Goal: Task Accomplishment & Management: Complete application form

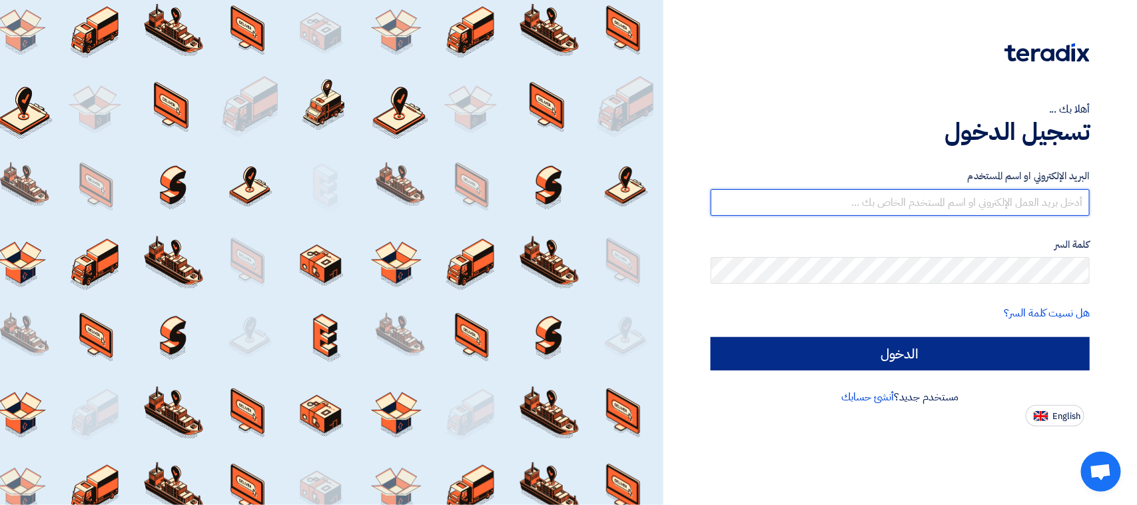
type input "[EMAIL_ADDRESS][DOMAIN_NAME]"
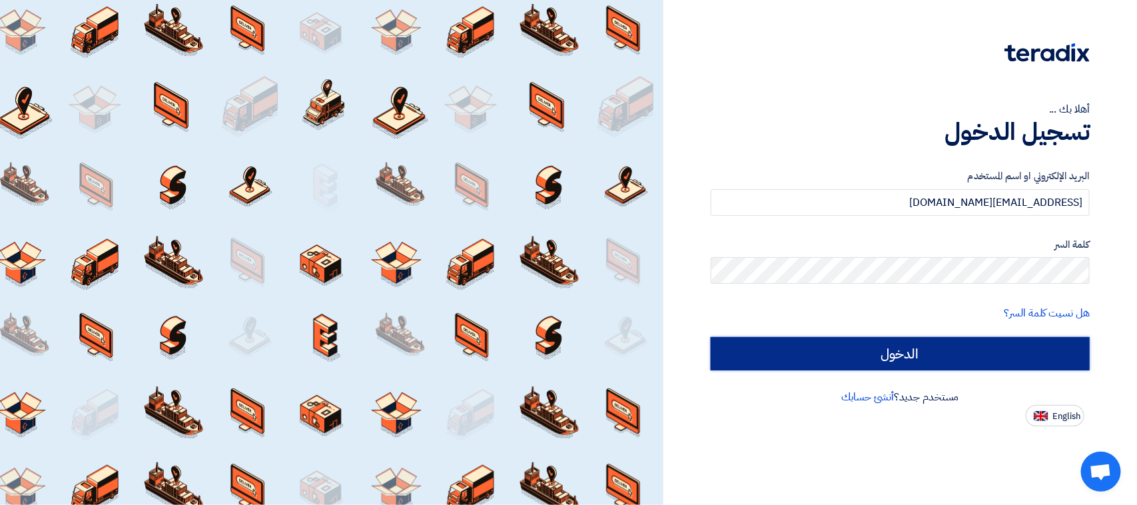
click at [878, 348] on input "الدخول" at bounding box center [900, 353] width 379 height 33
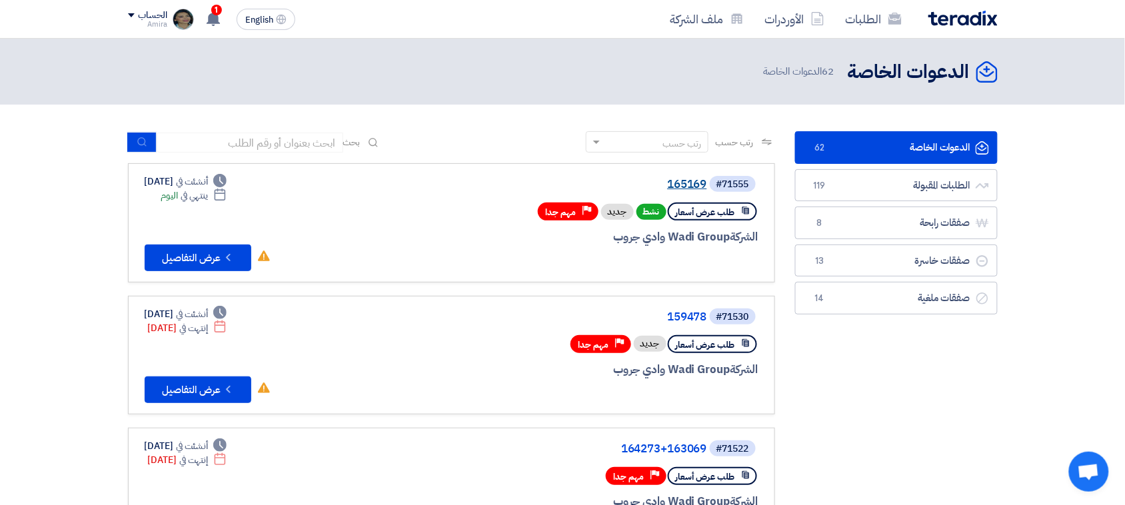
click at [683, 185] on link "165169" at bounding box center [573, 185] width 267 height 12
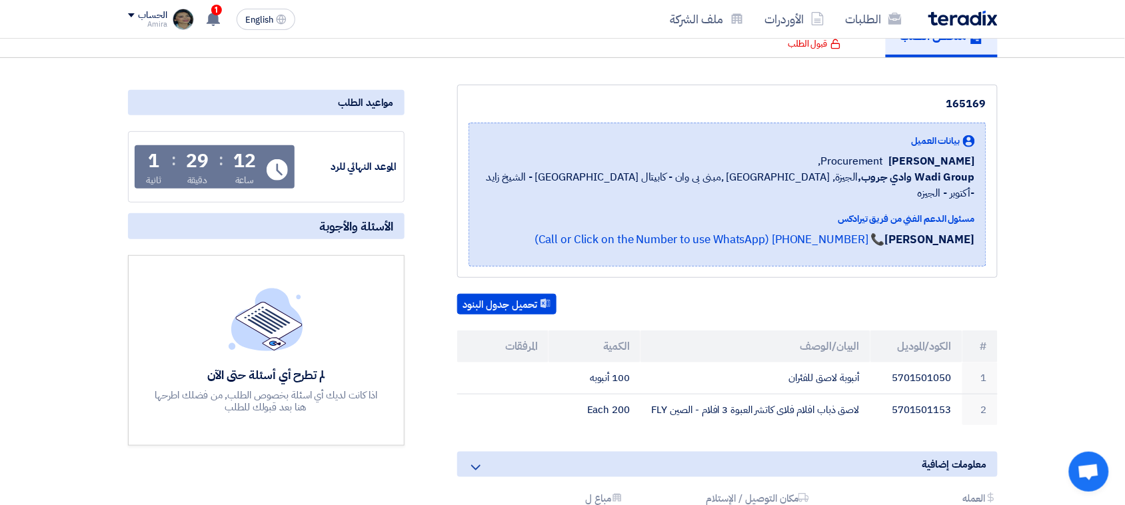
scroll to position [115, 0]
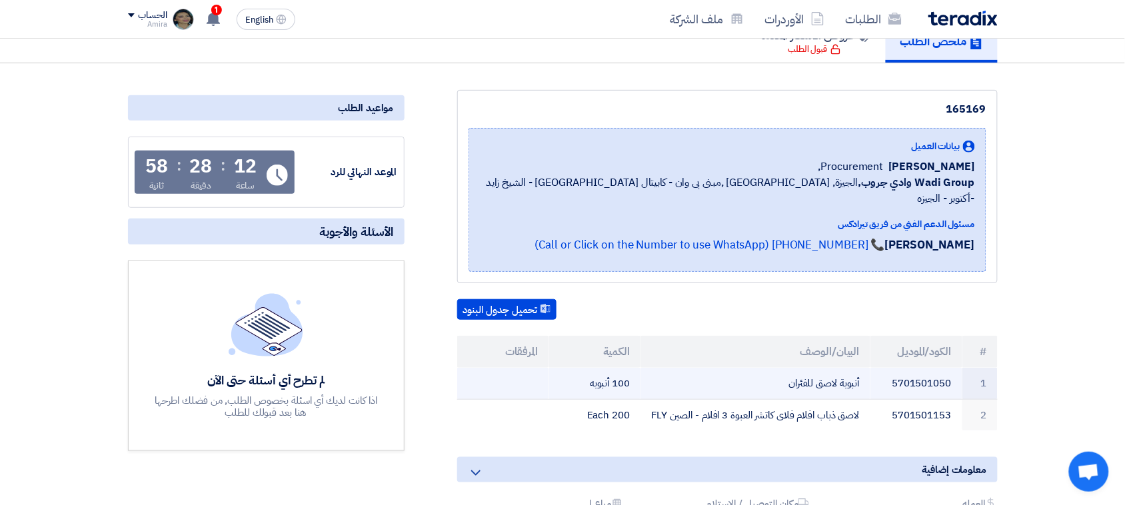
drag, startPoint x: 787, startPoint y: 364, endPoint x: 872, endPoint y: 363, distance: 84.6
click at [872, 368] on tr "1 5701501050 أنبوبة لاصق للفئران 100 أنبوبه" at bounding box center [727, 383] width 540 height 31
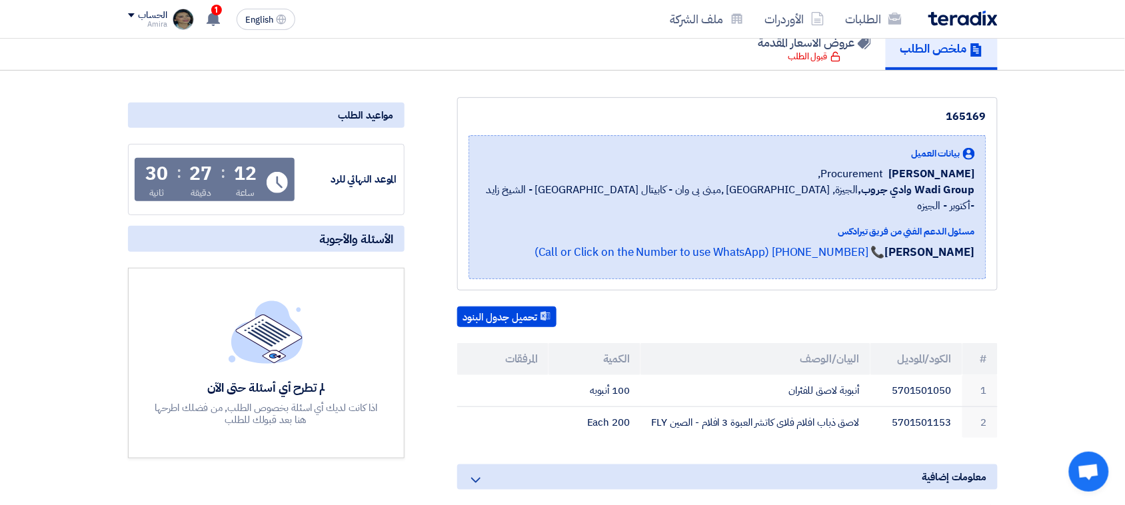
scroll to position [0, 0]
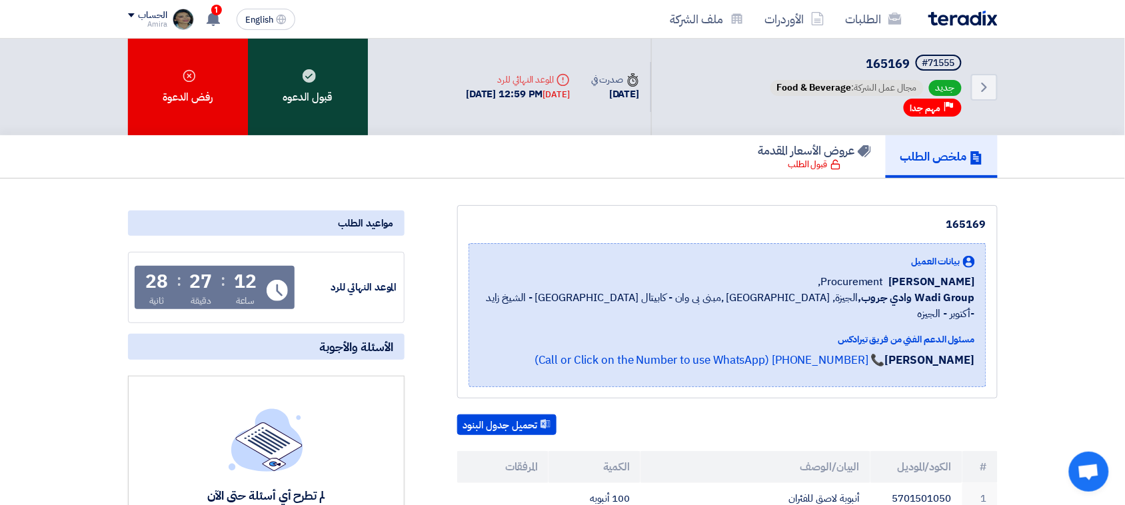
click at [270, 110] on div "قبول الدعوه" at bounding box center [308, 87] width 120 height 97
click at [301, 89] on div "قبول الدعوه" at bounding box center [308, 87] width 120 height 97
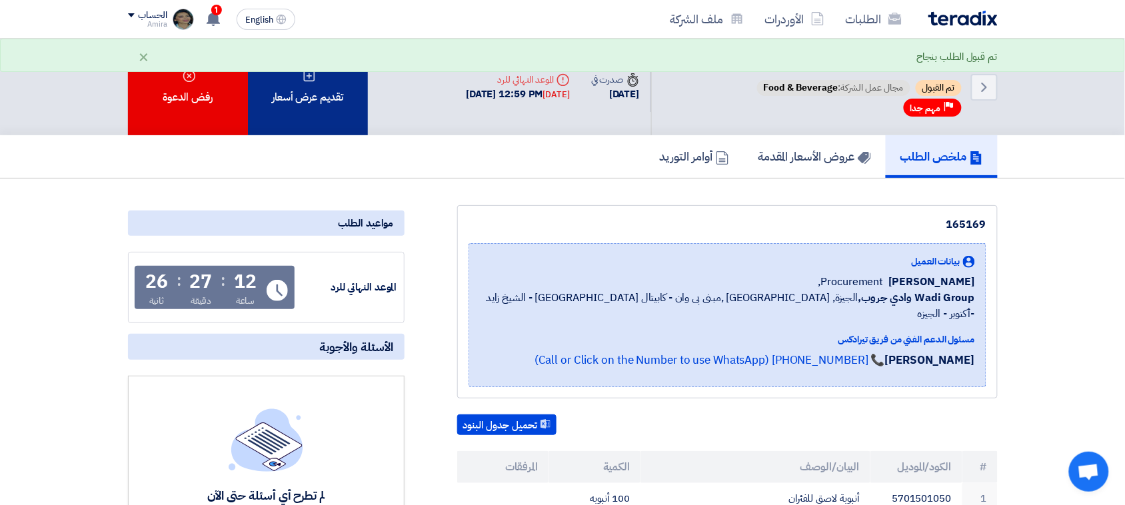
click at [340, 97] on div "تقديم عرض أسعار" at bounding box center [308, 87] width 120 height 97
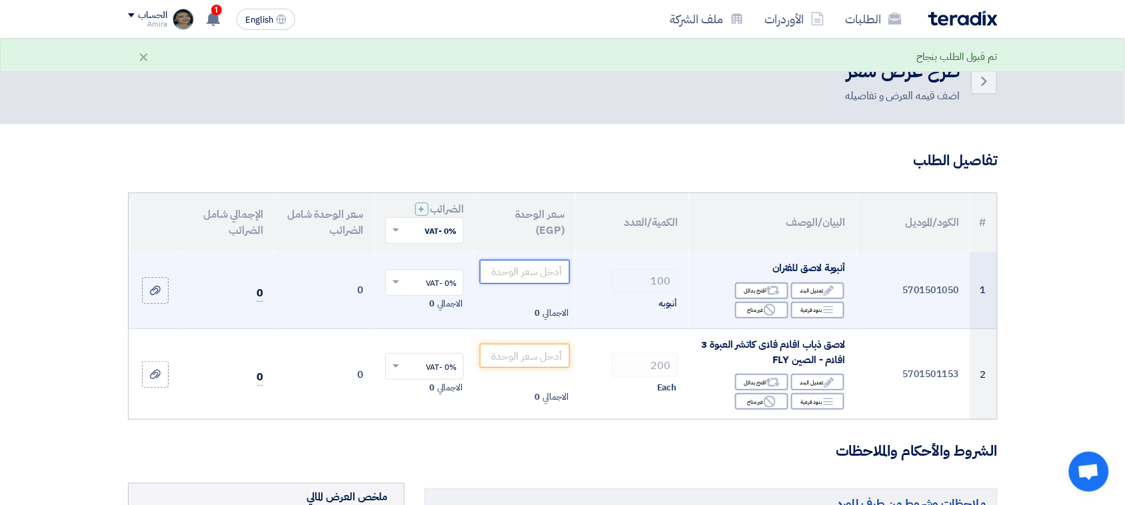
click at [547, 274] on input "number" at bounding box center [525, 272] width 90 height 24
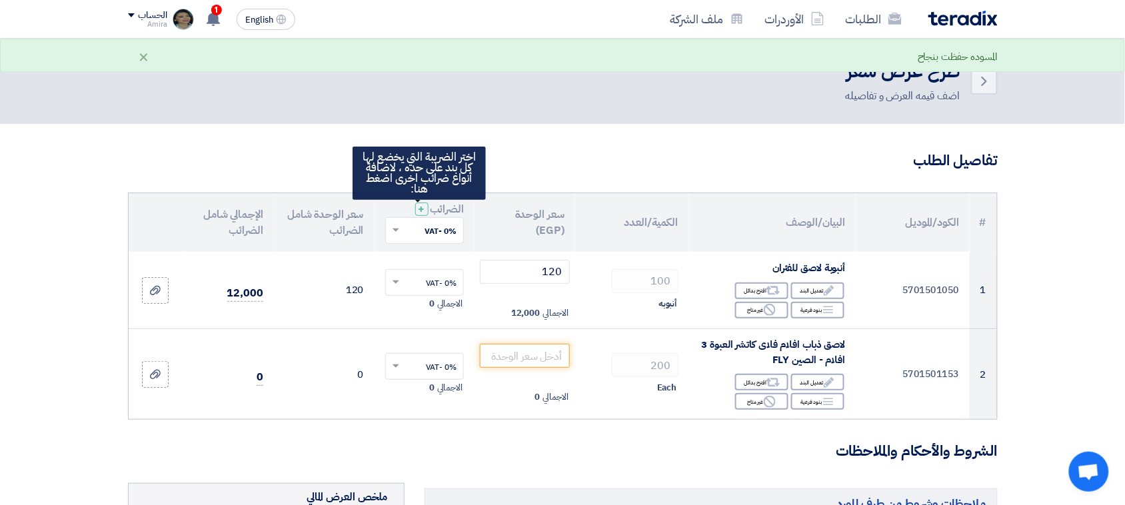
click at [411, 211] on th "الضرائب + 'Select taxes... 0% -VAT × اختر الضريبة التي يخضع لها كل بند على حده …" at bounding box center [424, 222] width 101 height 59
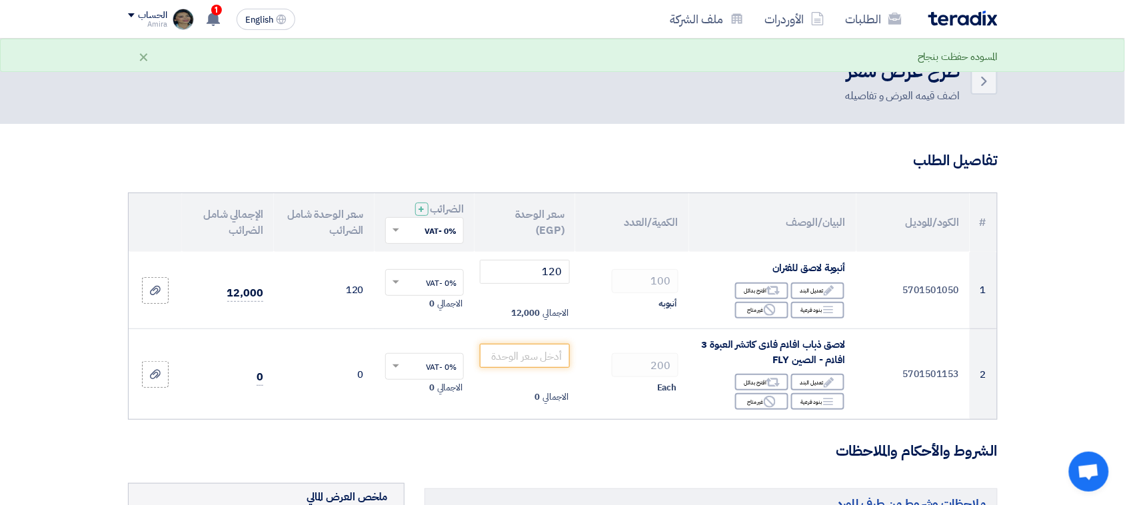
click at [411, 221] on input "text" at bounding box center [432, 232] width 53 height 22
click at [428, 277] on span "14% -VAT" at bounding box center [438, 279] width 37 height 12
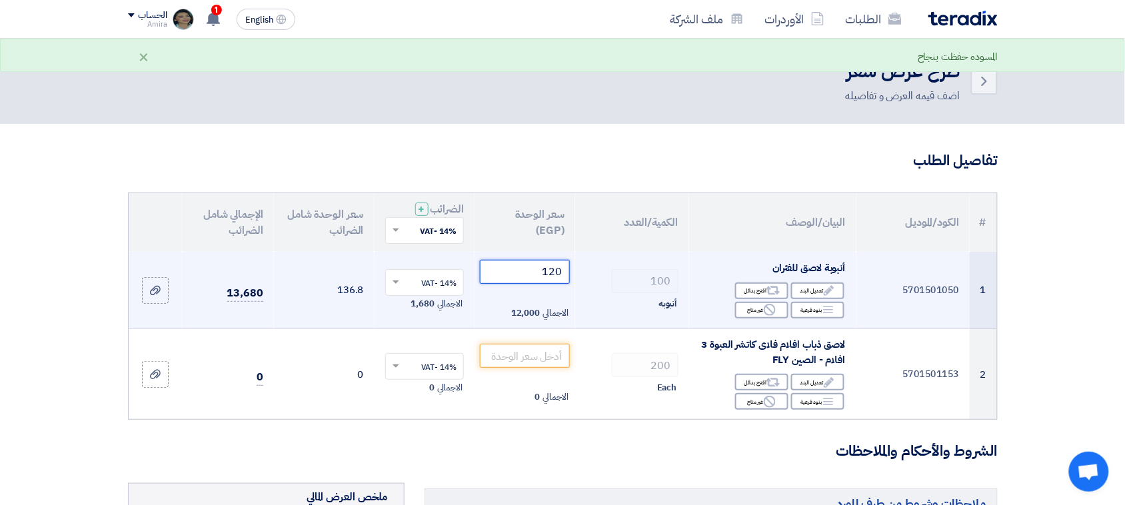
drag, startPoint x: 518, startPoint y: 278, endPoint x: 693, endPoint y: 255, distance: 176.1
click at [693, 255] on tr "1 5701501050 أنبوبة لاصق للفئران Edit تعديل البند Alternative اقترح بدائل Break…" at bounding box center [563, 290] width 868 height 77
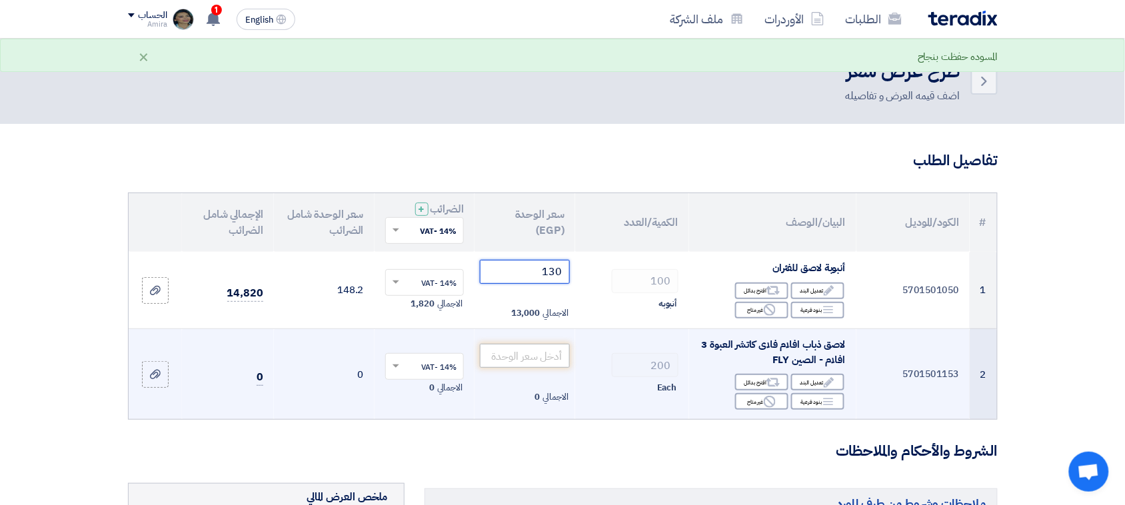
type input "130"
click at [550, 355] on input "number" at bounding box center [525, 356] width 90 height 24
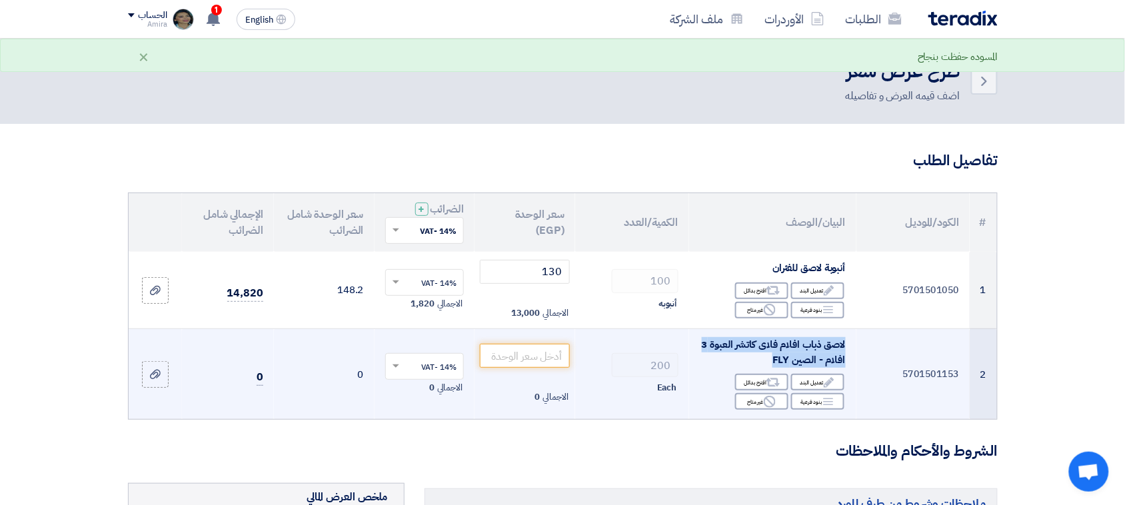
drag, startPoint x: 764, startPoint y: 363, endPoint x: 850, endPoint y: 344, distance: 88.0
click at [850, 344] on td "لاصق ذباب افلام فلاى كاتشر العبوة 3 افلام - الصين FLY Edit تعديل البند Alternat…" at bounding box center [772, 374] width 167 height 91
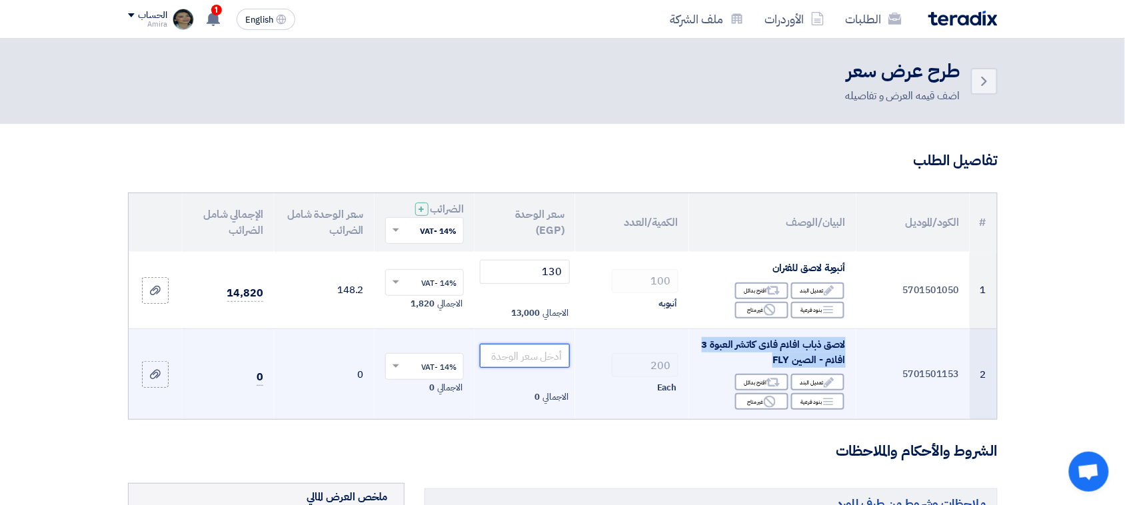
click at [528, 358] on input "number" at bounding box center [525, 356] width 90 height 24
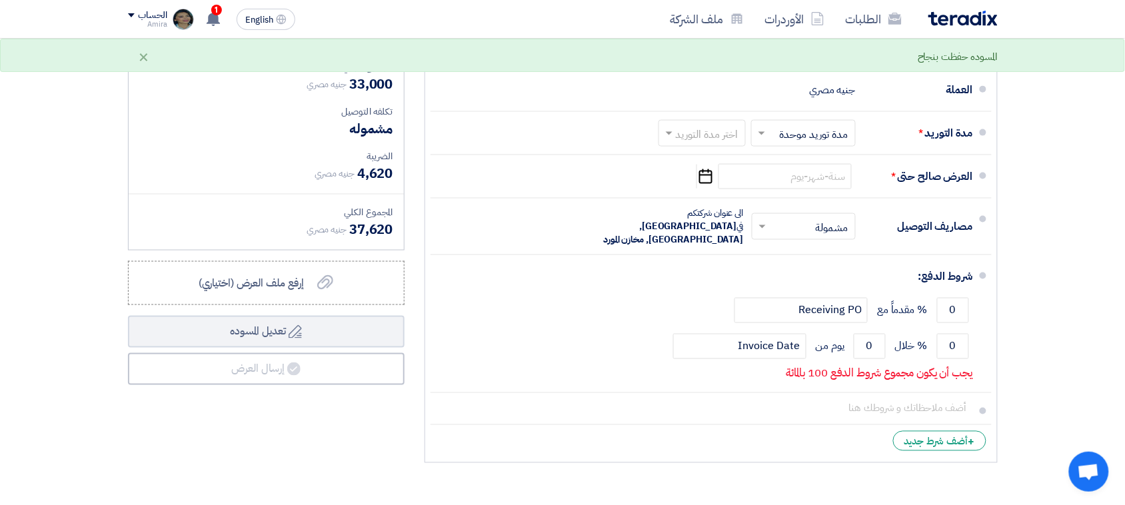
scroll to position [475, 0]
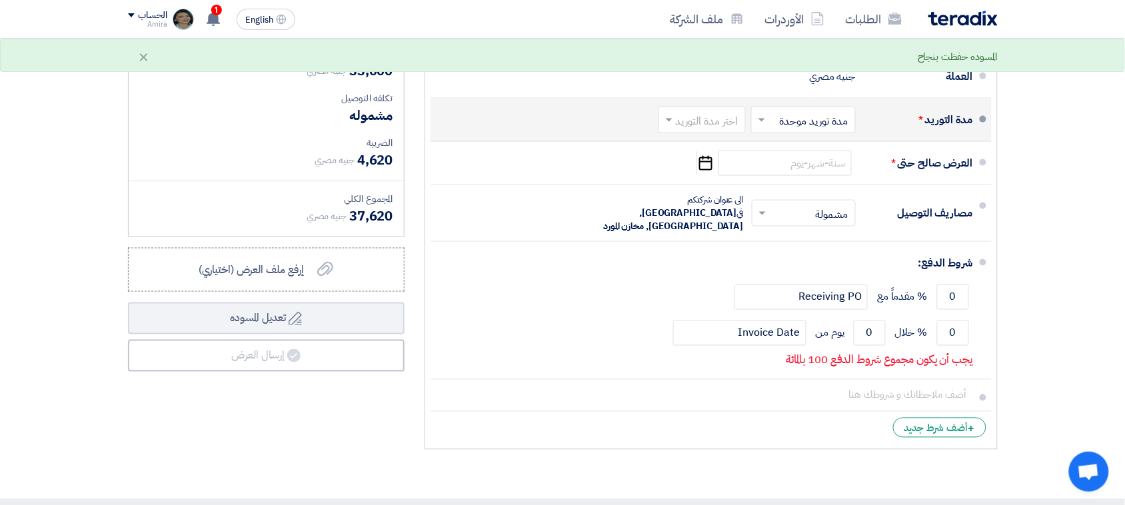
click at [787, 121] on input "text" at bounding box center [801, 120] width 98 height 19
type input "100"
click at [795, 177] on span "مدة توريد موحدة" at bounding box center [816, 173] width 70 height 16
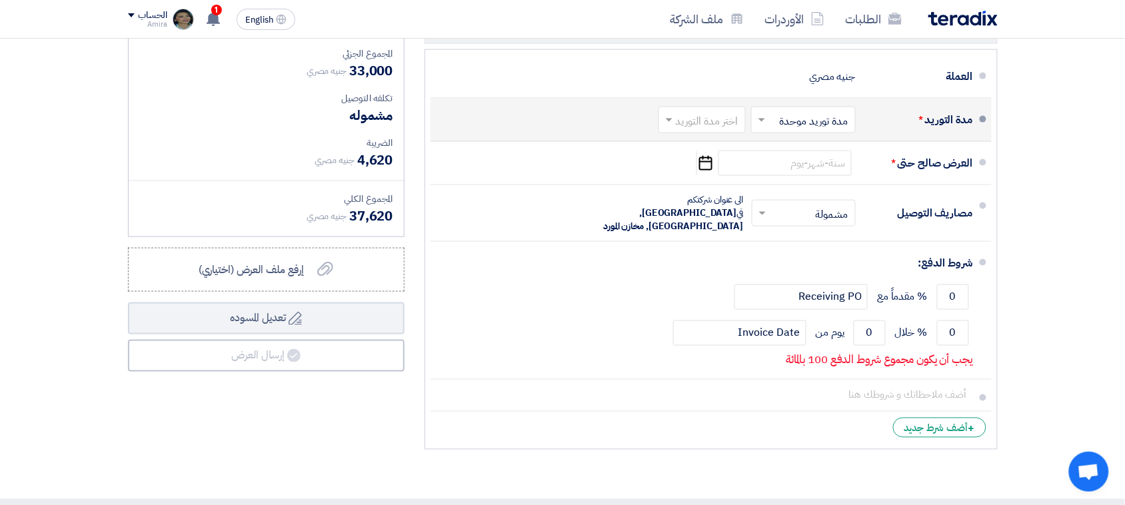
click at [716, 119] on input "text" at bounding box center [699, 120] width 81 height 19
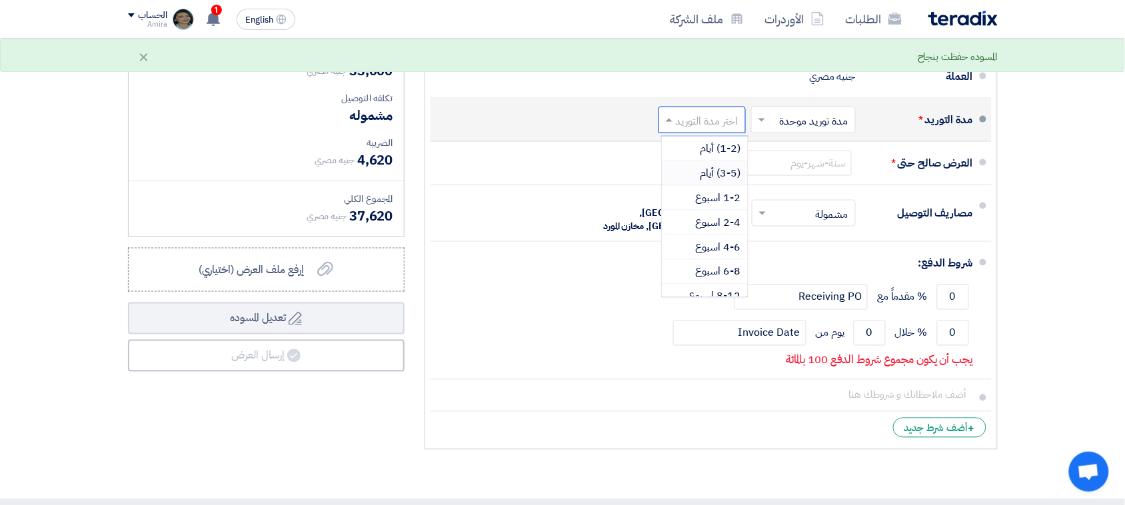
click at [705, 177] on span "(3-5) أيام" at bounding box center [720, 173] width 41 height 16
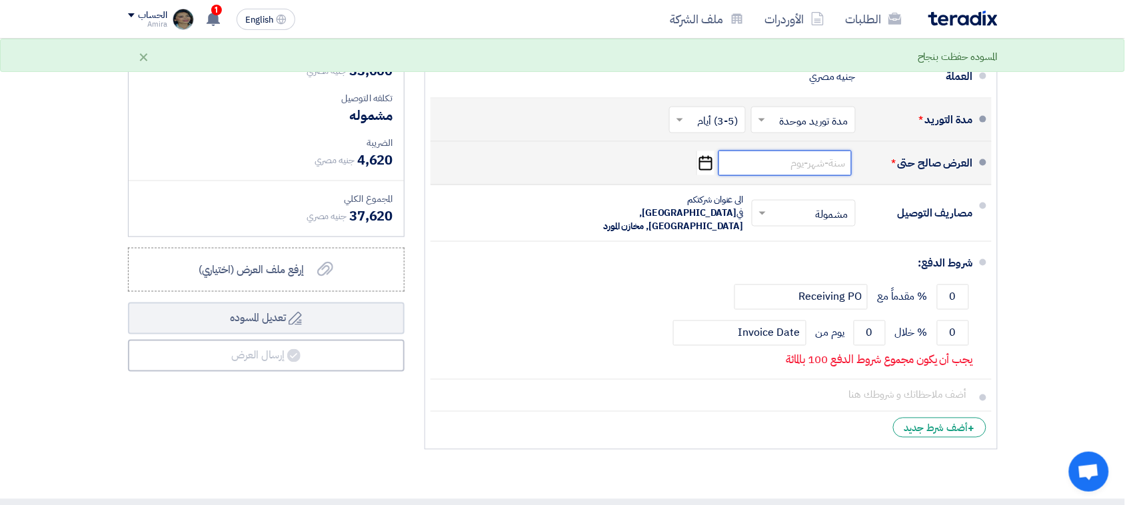
click at [738, 165] on input at bounding box center [784, 163] width 133 height 25
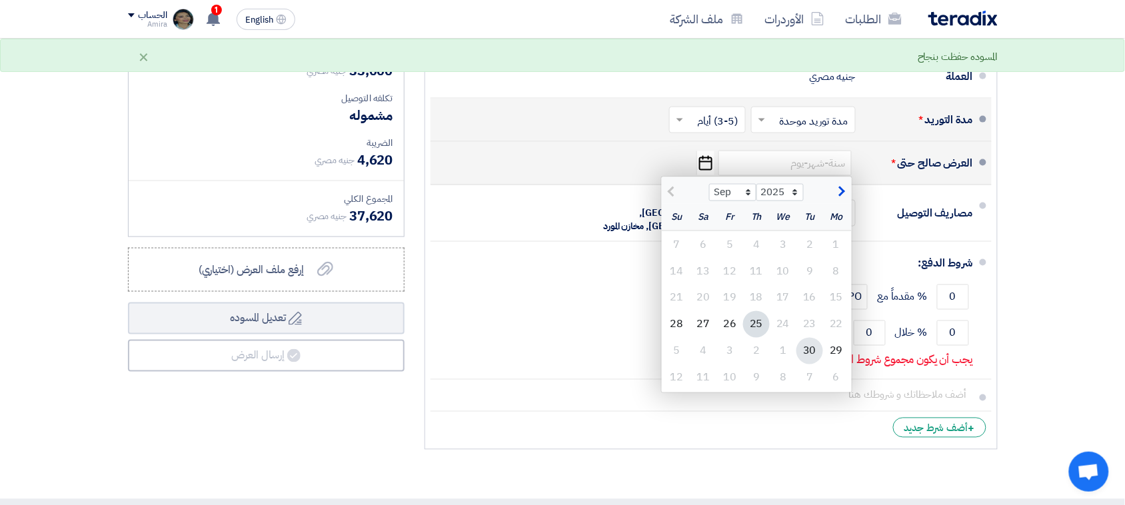
click at [808, 356] on div "30" at bounding box center [809, 351] width 27 height 27
type input "[DATE]"
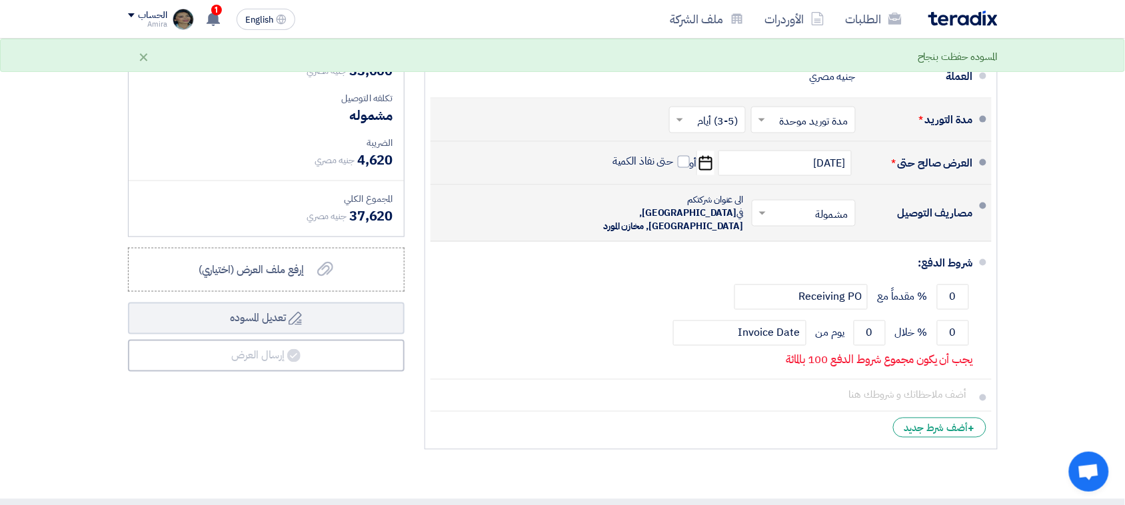
click at [805, 217] on input "text" at bounding box center [800, 214] width 97 height 19
click at [812, 260] on span "غير مشمولة" at bounding box center [827, 267] width 47 height 16
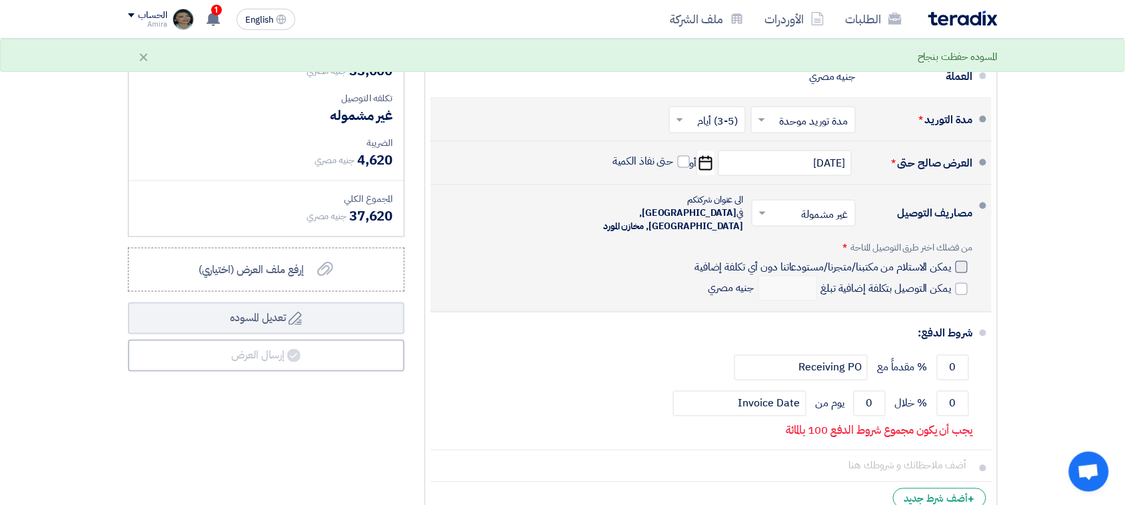
click at [954, 260] on label "يمكن الاستلام من مكتبنا/متجرنا/مستودعاتنا دون أي تكلفة إضافية" at bounding box center [830, 266] width 273 height 13
click at [951, 260] on input "يمكن الاستلام من مكتبنا/متجرنا/مستودعاتنا دون أي تكلفة إضافية" at bounding box center [821, 272] width 259 height 25
checkbox input "true"
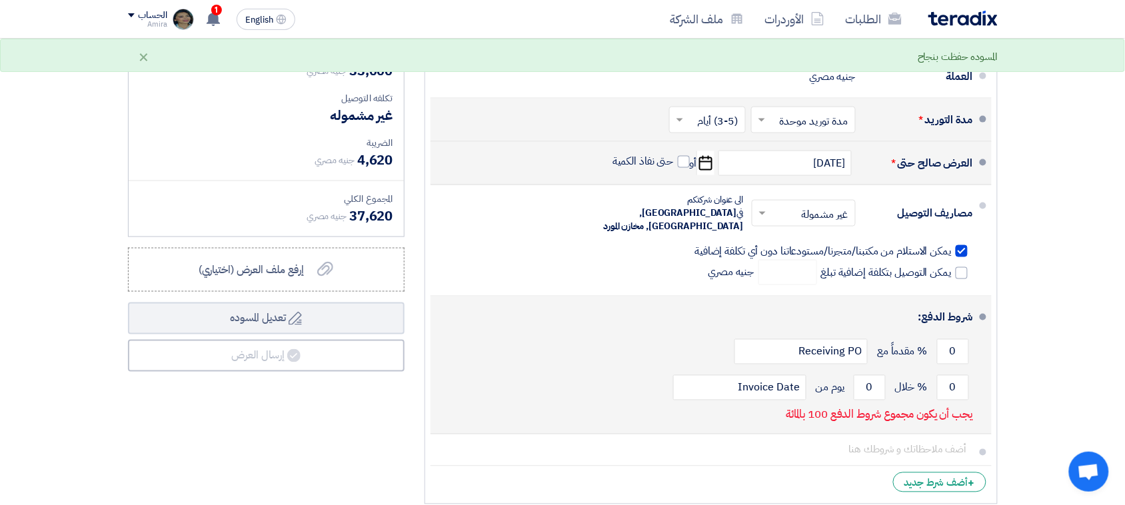
click at [961, 370] on div "0 % خلال 0 يوم من Invoice Date" at bounding box center [707, 388] width 532 height 36
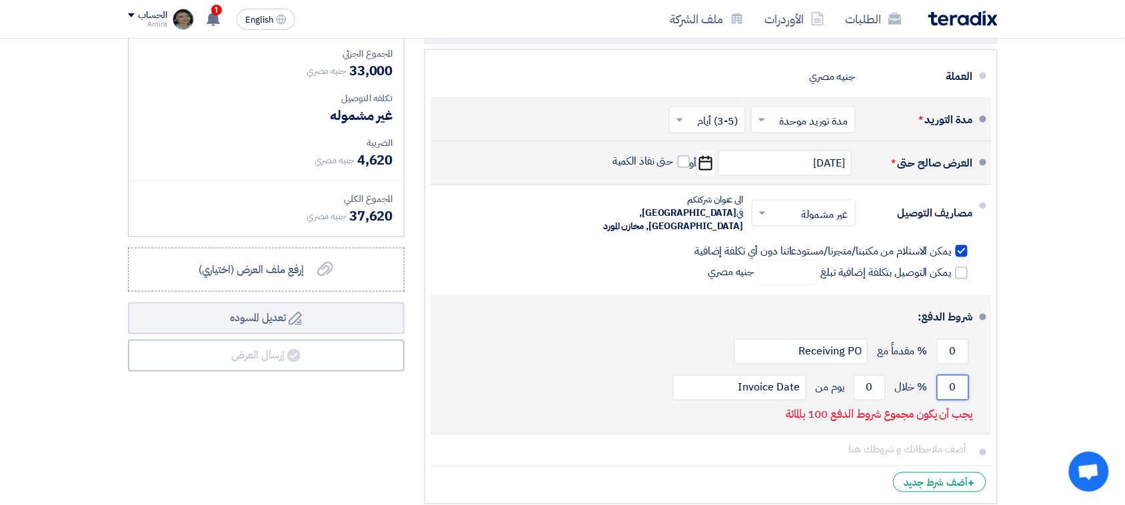
drag, startPoint x: 945, startPoint y: 370, endPoint x: 938, endPoint y: 368, distance: 7.4
click at [938, 375] on input "0" at bounding box center [953, 387] width 32 height 25
type input "100"
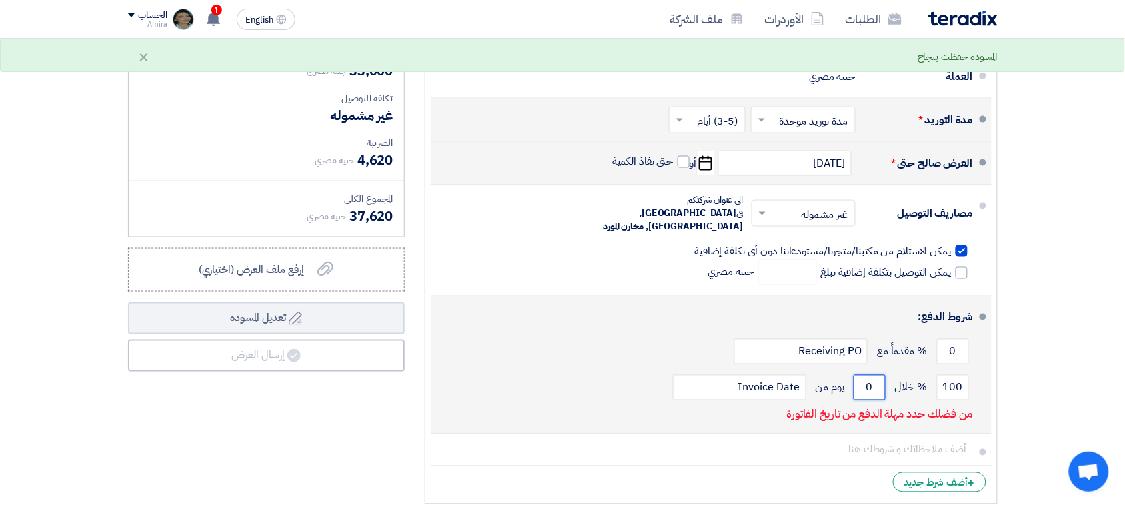
drag, startPoint x: 866, startPoint y: 373, endPoint x: 851, endPoint y: 374, distance: 15.3
click at [851, 374] on div "100 % خلال 0 يوم من Invoice Date" at bounding box center [707, 388] width 532 height 36
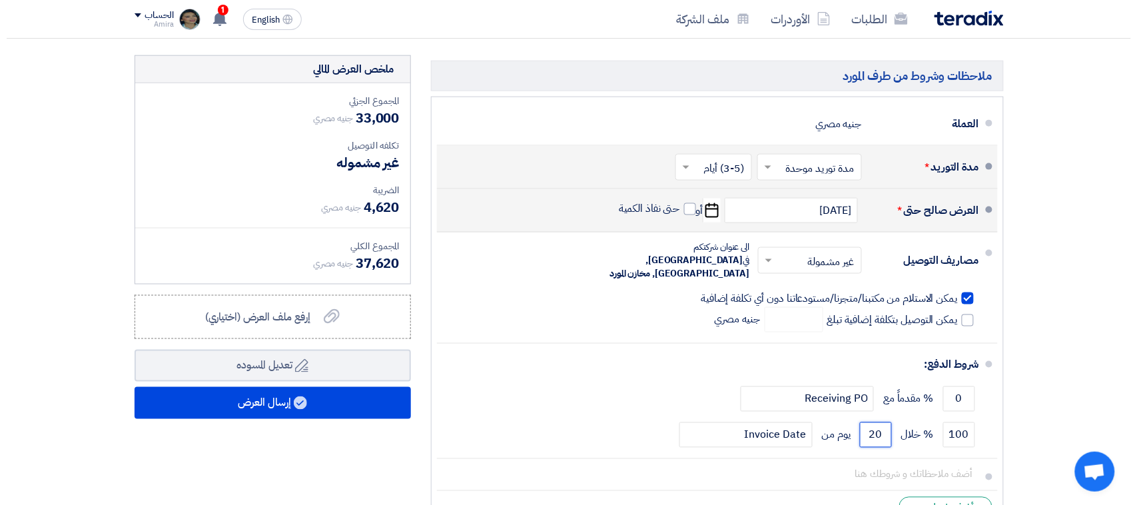
scroll to position [598, 0]
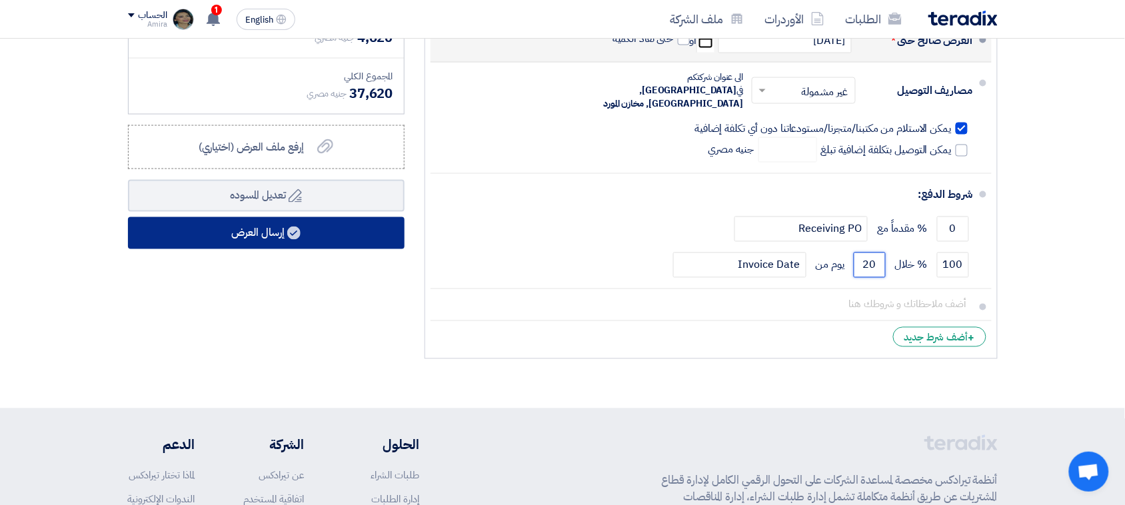
type input "20"
click at [318, 231] on button "إرسال العرض" at bounding box center [266, 233] width 277 height 32
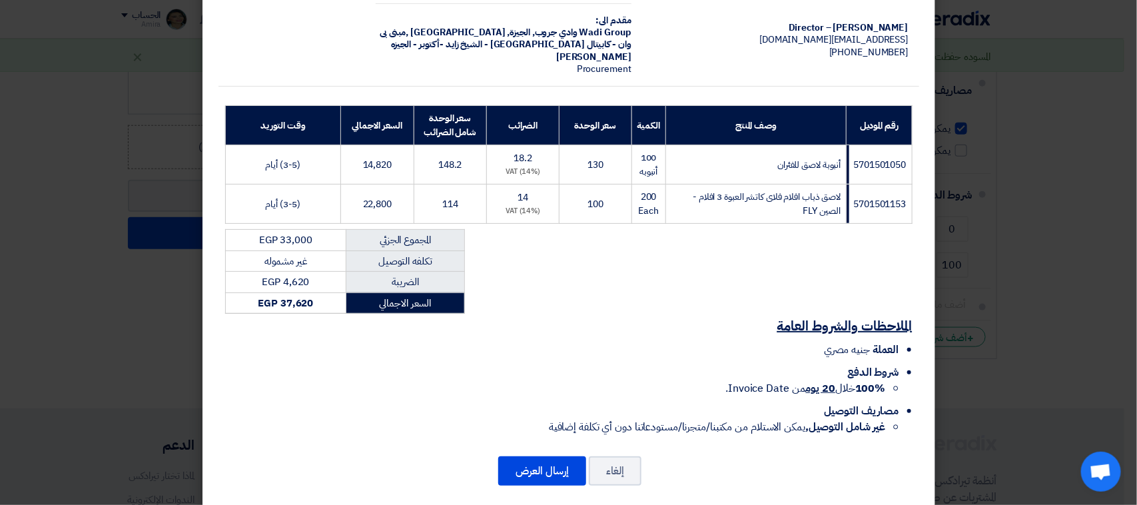
scroll to position [123, 0]
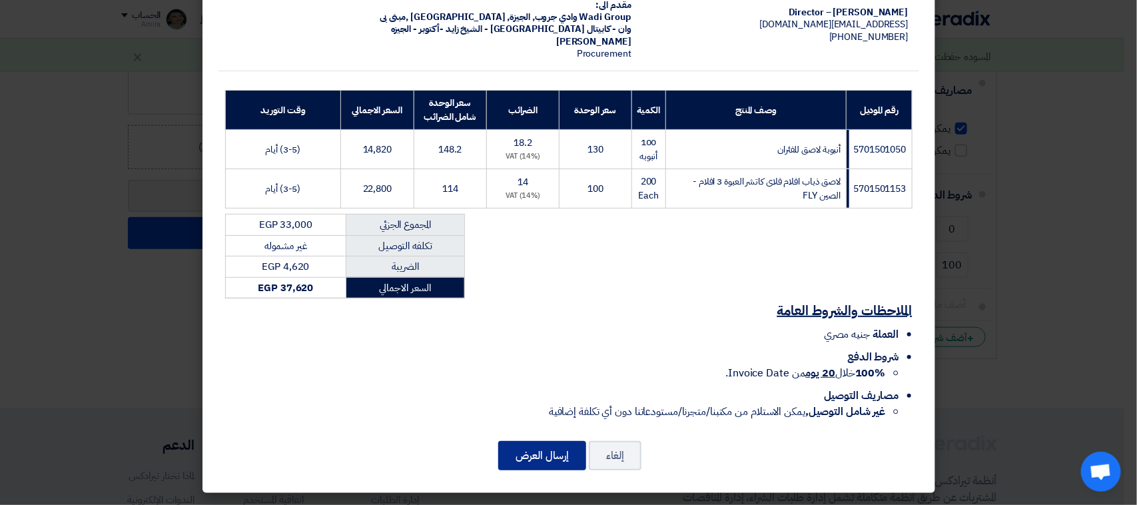
click at [562, 463] on button "إرسال العرض" at bounding box center [542, 455] width 88 height 29
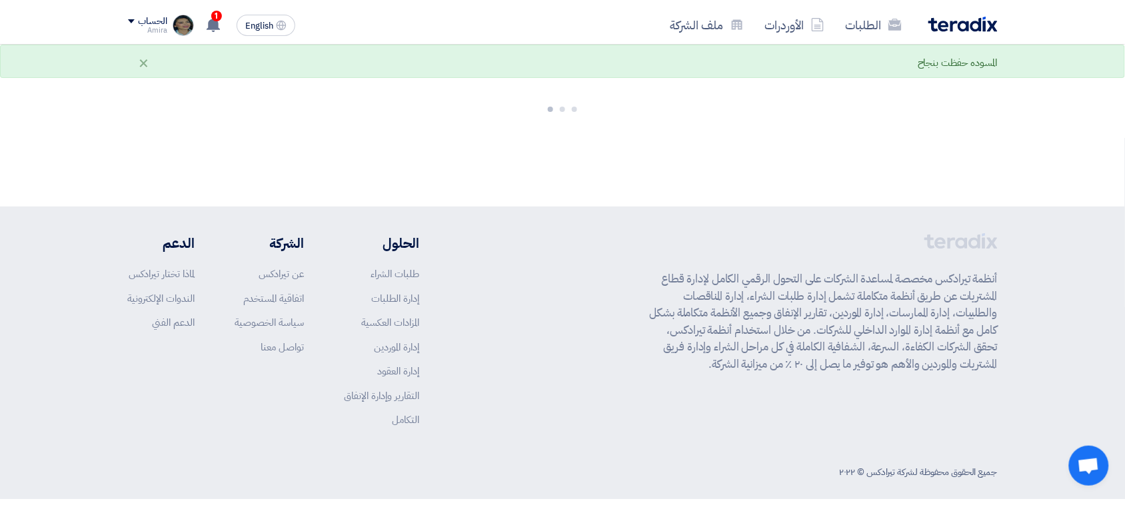
scroll to position [104, 0]
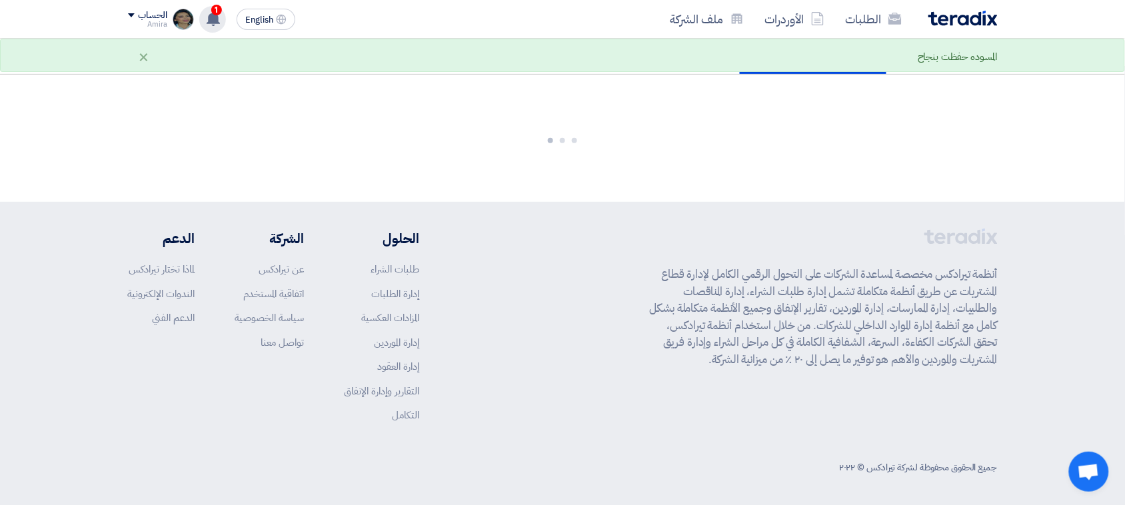
click at [224, 25] on div "1 تم نشر طلب عروض أسعار جديد - شاهد التفاصيل 11 hours ago تم نشر طلب عروض أسعار…" at bounding box center [212, 19] width 27 height 27
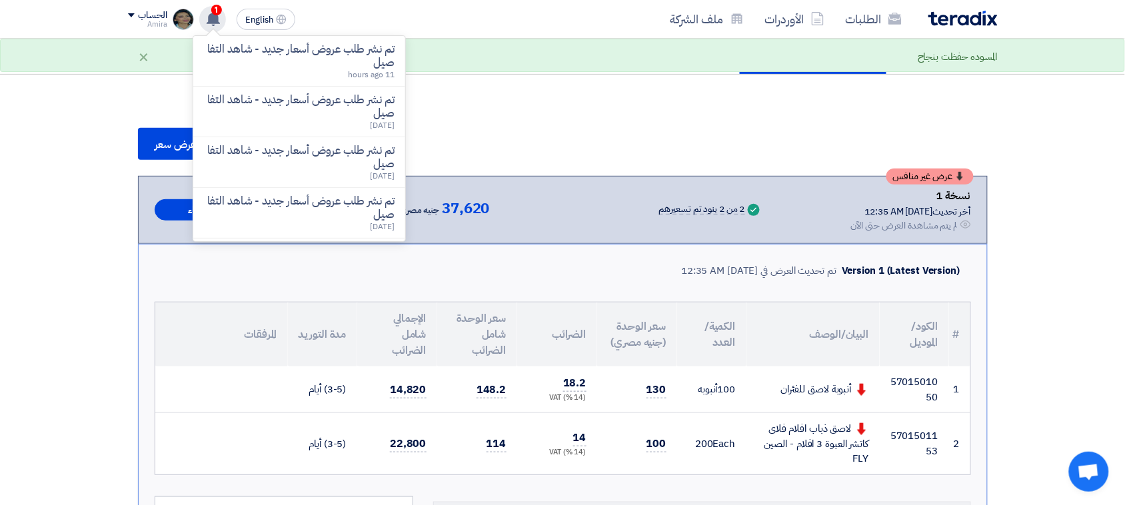
scroll to position [766, 0]
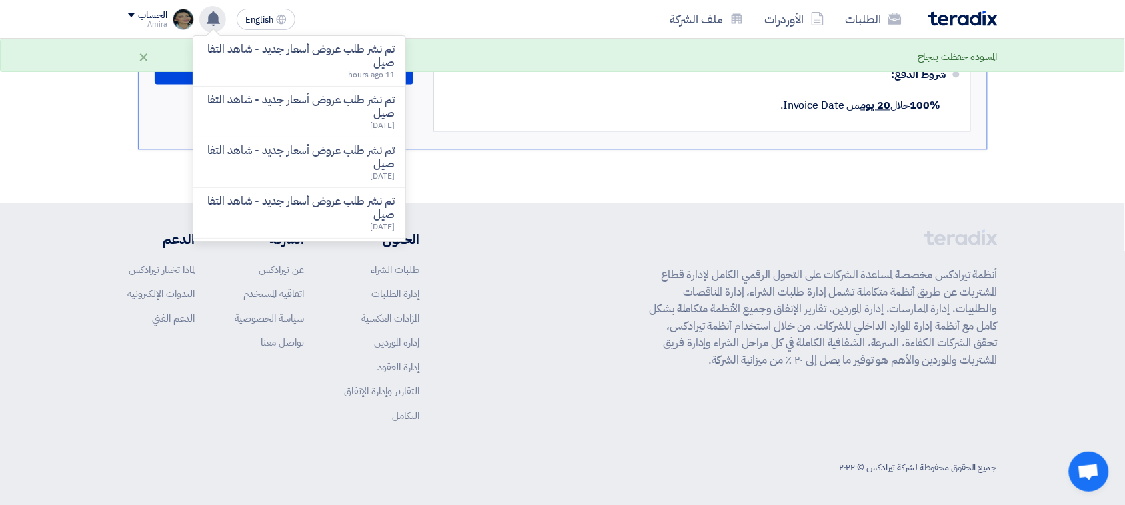
click at [224, 25] on div "تم نشر طلب عروض أسعار جديد - شاهد التفاصيل 11 hours ago تم نشر طلب عروض أسعار ج…" at bounding box center [212, 19] width 27 height 27
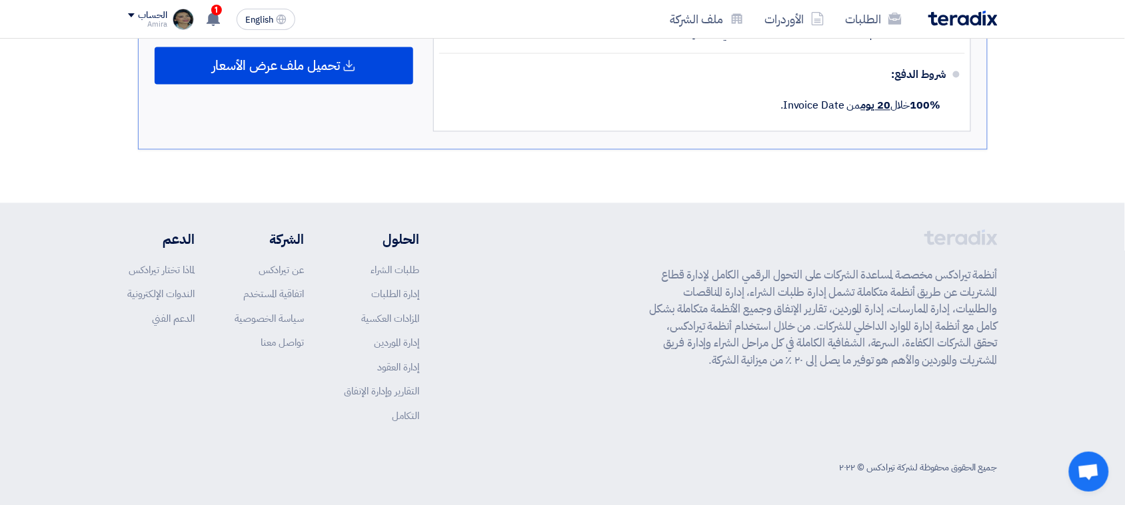
scroll to position [324, 0]
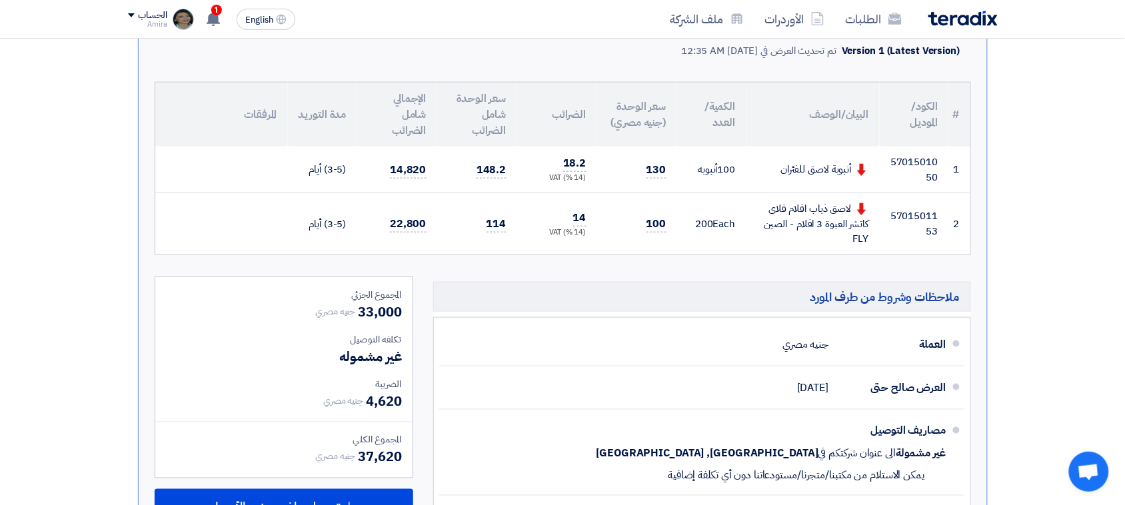
click at [1121, 70] on section "تقديم عرض سعر عرض غير منافس نسخة 1 أخر تحديث [DATE] 12:35 AM Offer is Seen لم ي…" at bounding box center [562, 250] width 1125 height 790
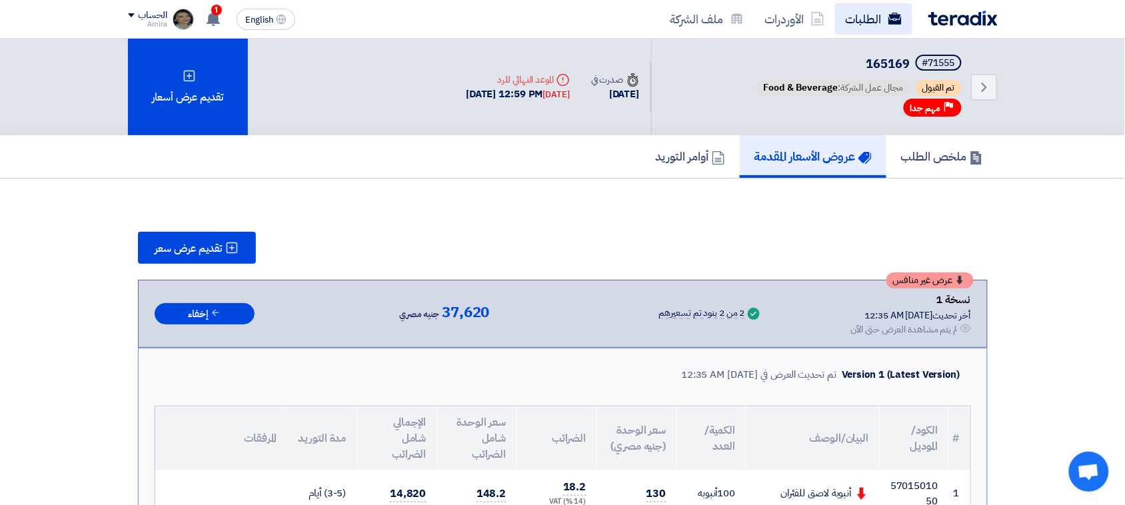
click at [881, 5] on link "الطلبات" at bounding box center [873, 18] width 77 height 31
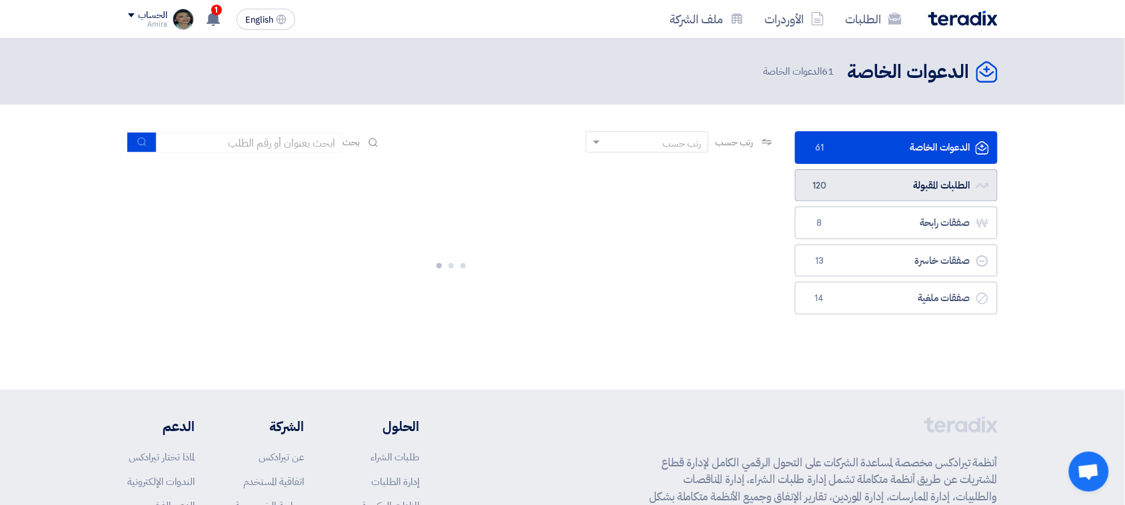
click at [918, 185] on link "الطلبات المقبولة الطلبات المقبولة 120" at bounding box center [896, 185] width 203 height 33
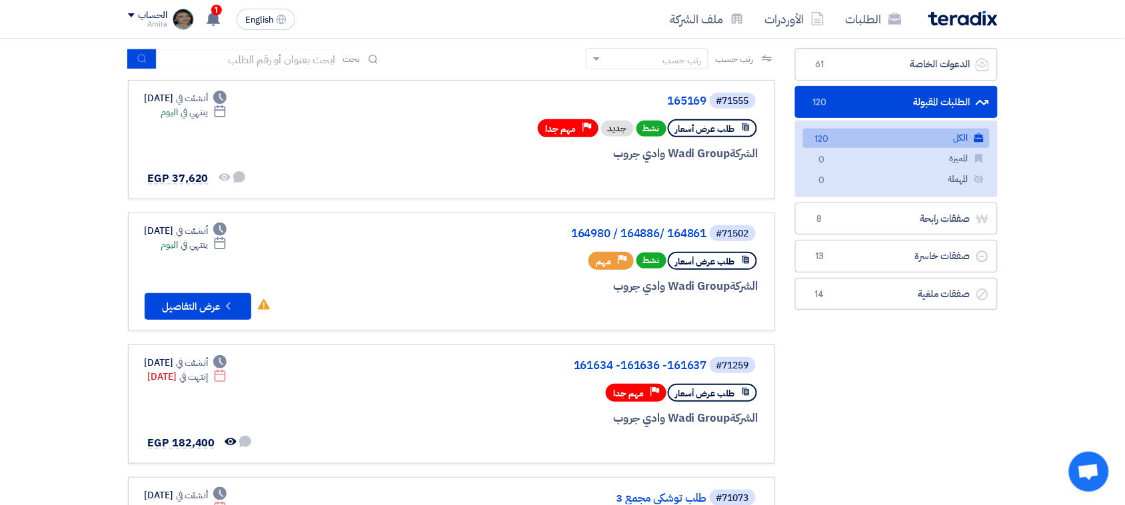
scroll to position [135, 0]
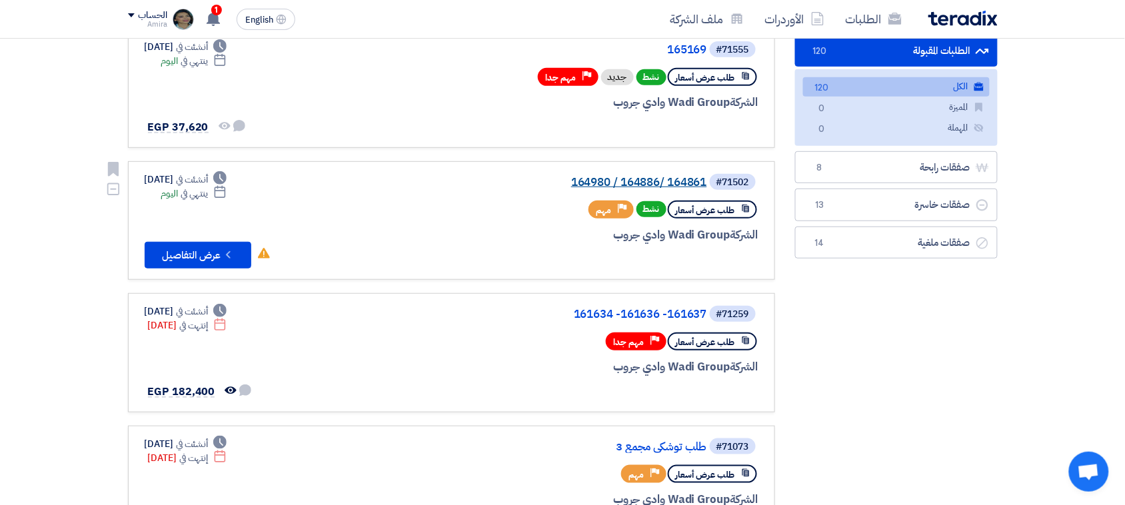
click at [684, 183] on link "164980 / 164886/ 164861" at bounding box center [573, 183] width 267 height 12
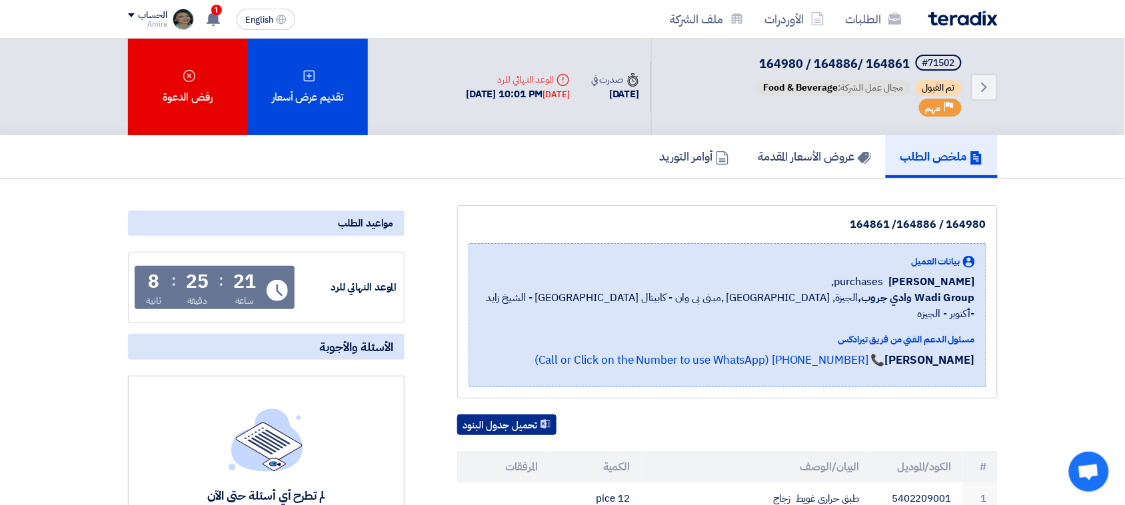
click at [494, 414] on button "تحميل جدول البنود" at bounding box center [506, 424] width 99 height 21
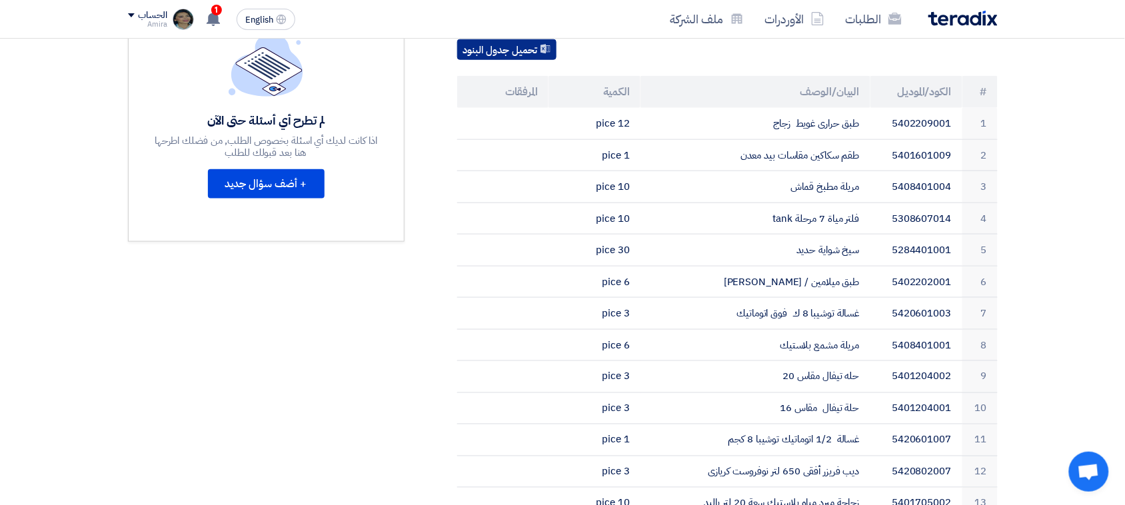
scroll to position [380, 0]
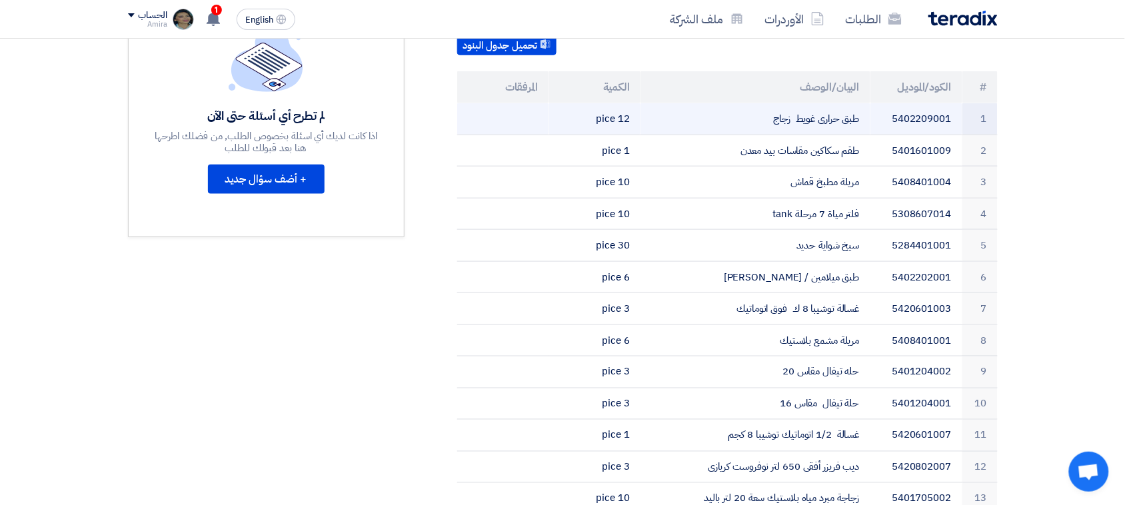
drag, startPoint x: 764, startPoint y: 97, endPoint x: 870, endPoint y: 97, distance: 105.9
click at [870, 103] on tr "1 5402209001 طبق حرارى غويط زجاج 12 pice" at bounding box center [727, 118] width 540 height 31
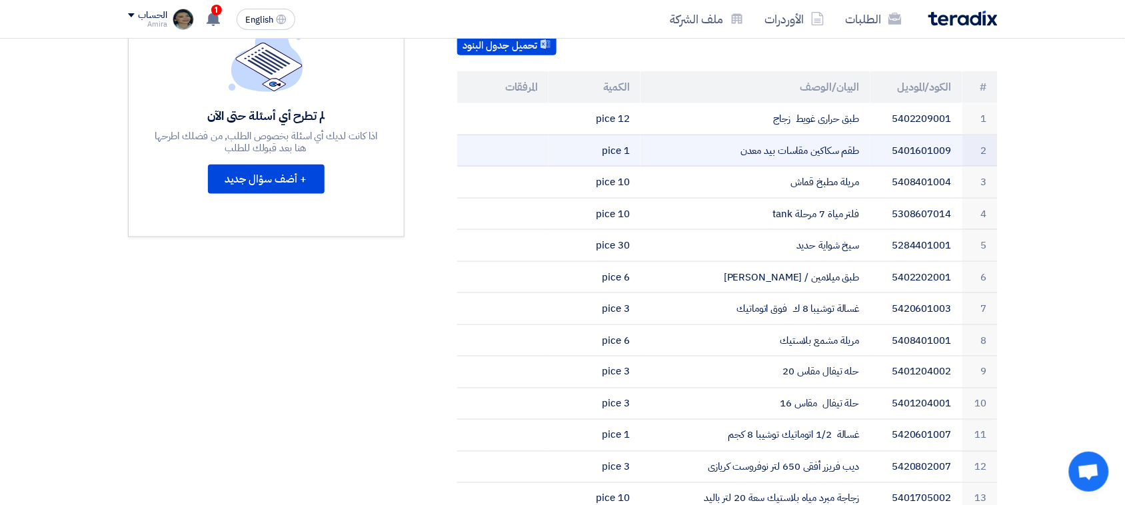
click at [685, 135] on td "طقم سكاكين مقاسات بيد معدن" at bounding box center [755, 151] width 230 height 32
